Goal: Transaction & Acquisition: Book appointment/travel/reservation

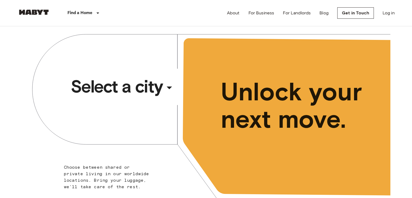
click at [170, 85] on icon "button" at bounding box center [169, 87] width 13 height 13
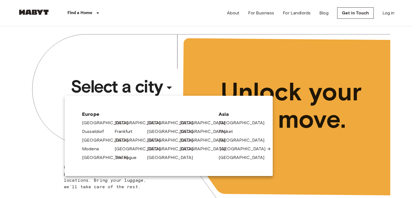
click at [226, 145] on link "[GEOGRAPHIC_DATA]" at bounding box center [245, 148] width 51 height 6
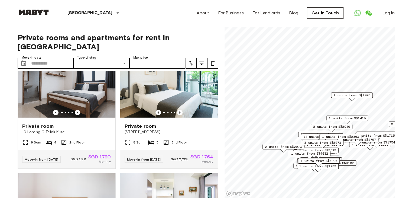
scroll to position [1706, 0]
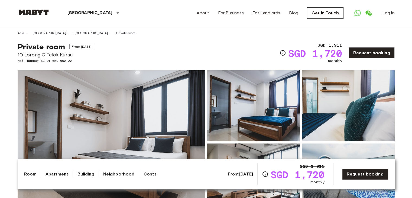
click at [84, 107] on img at bounding box center [111, 142] width 187 height 144
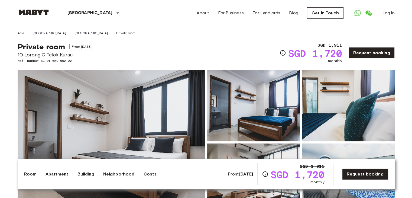
click at [74, 32] on link "[GEOGRAPHIC_DATA]" at bounding box center [91, 33] width 34 height 5
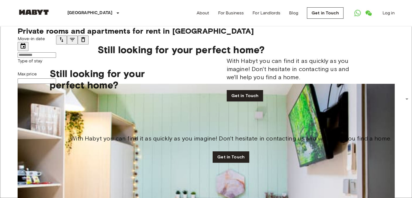
click at [67, 44] on button "tune" at bounding box center [61, 39] width 11 height 9
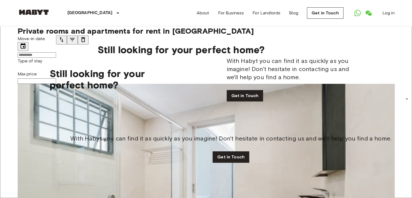
scroll to position [244, 0]
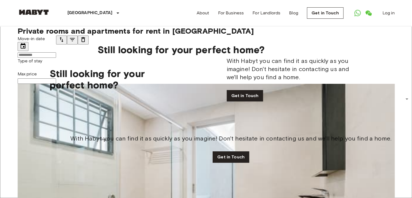
click at [42, 12] on img at bounding box center [34, 11] width 32 height 5
